Goal: Transaction & Acquisition: Book appointment/travel/reservation

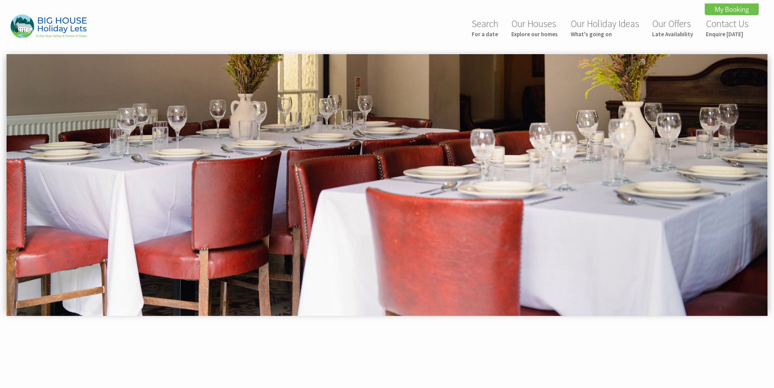
scroll to position [338, 0]
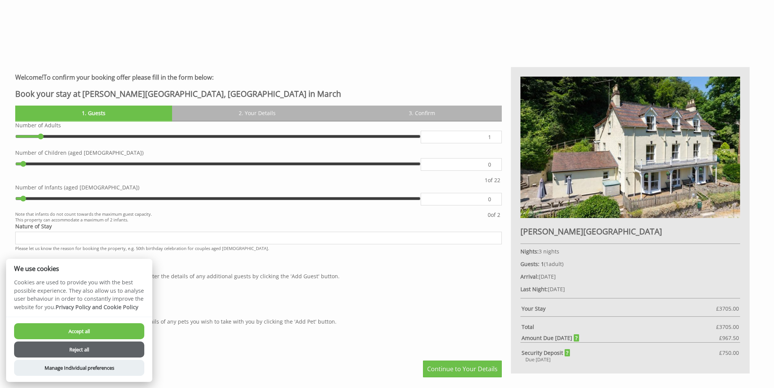
click at [110, 353] on button "Reject all" at bounding box center [79, 349] width 130 height 16
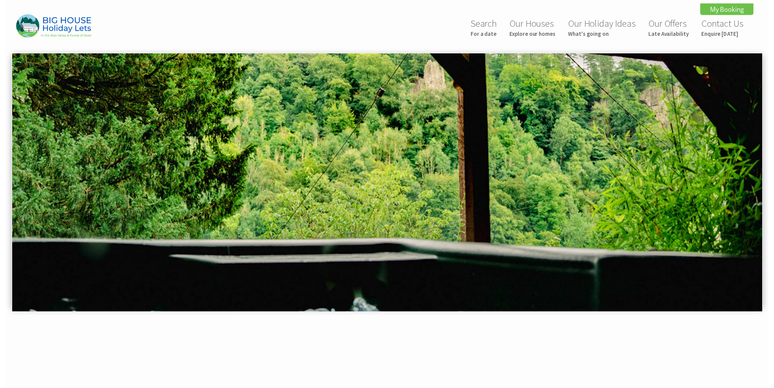
scroll to position [338, 0]
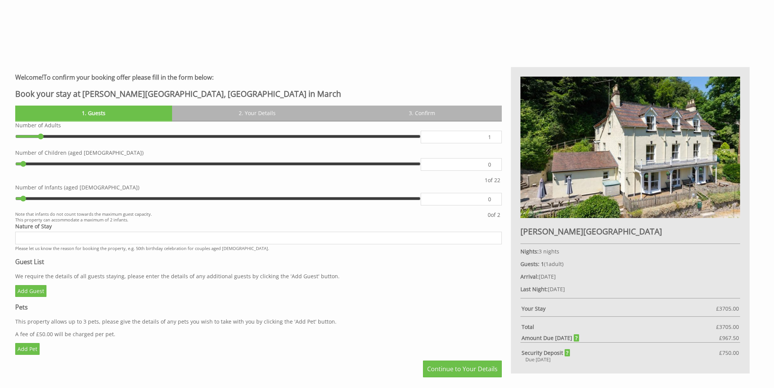
click at [486, 139] on input "1" at bounding box center [461, 137] width 81 height 13
type input "17"
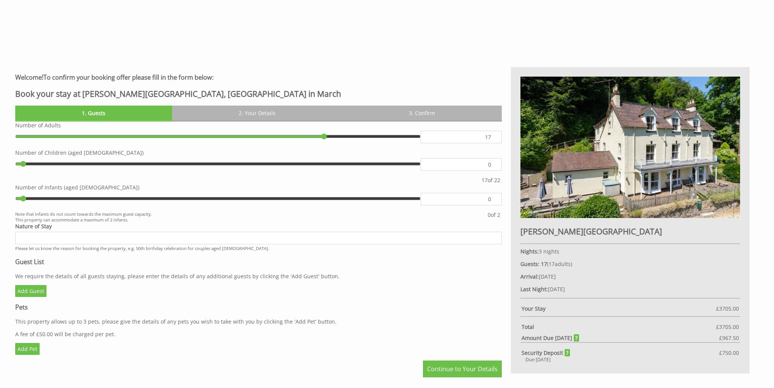
click at [403, 296] on div "Add Guest" at bounding box center [258, 291] width 487 height 12
click at [377, 239] on input "Nature of Stay" at bounding box center [258, 238] width 487 height 13
type input "b"
type input "B"
type input "Mature brothers stag do"
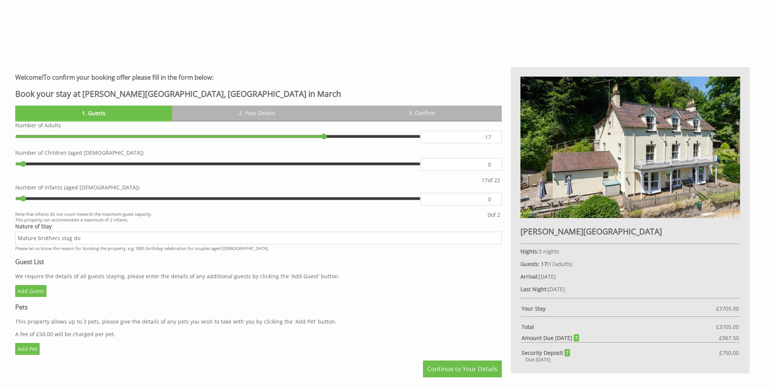
click at [370, 275] on p "We require the details of all guests staying, please enter the details of any a…" at bounding box center [258, 275] width 487 height 7
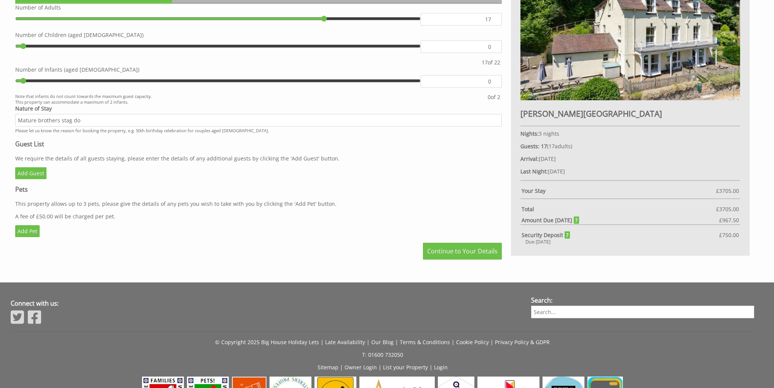
scroll to position [451, 0]
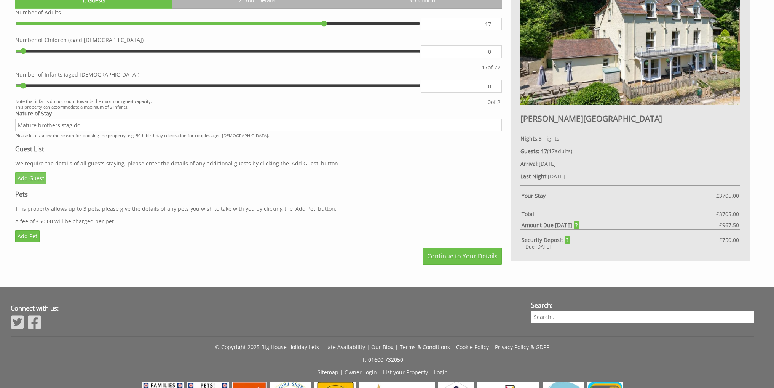
click at [34, 176] on link "Add Guest" at bounding box center [30, 178] width 31 height 12
